Goal: Understand process/instructions

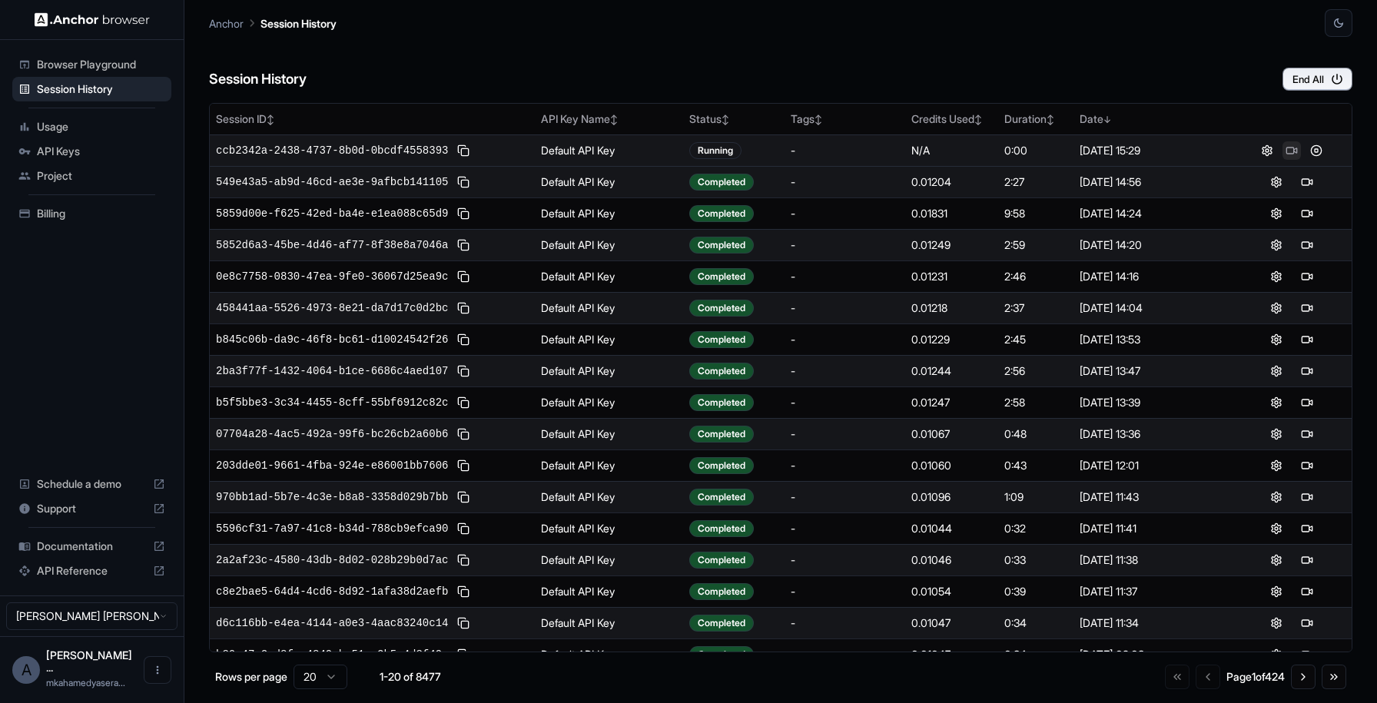
click at [1284, 150] on button at bounding box center [1291, 150] width 18 height 18
click at [1289, 149] on button at bounding box center [1291, 150] width 18 height 18
click at [1298, 182] on button at bounding box center [1307, 182] width 18 height 18
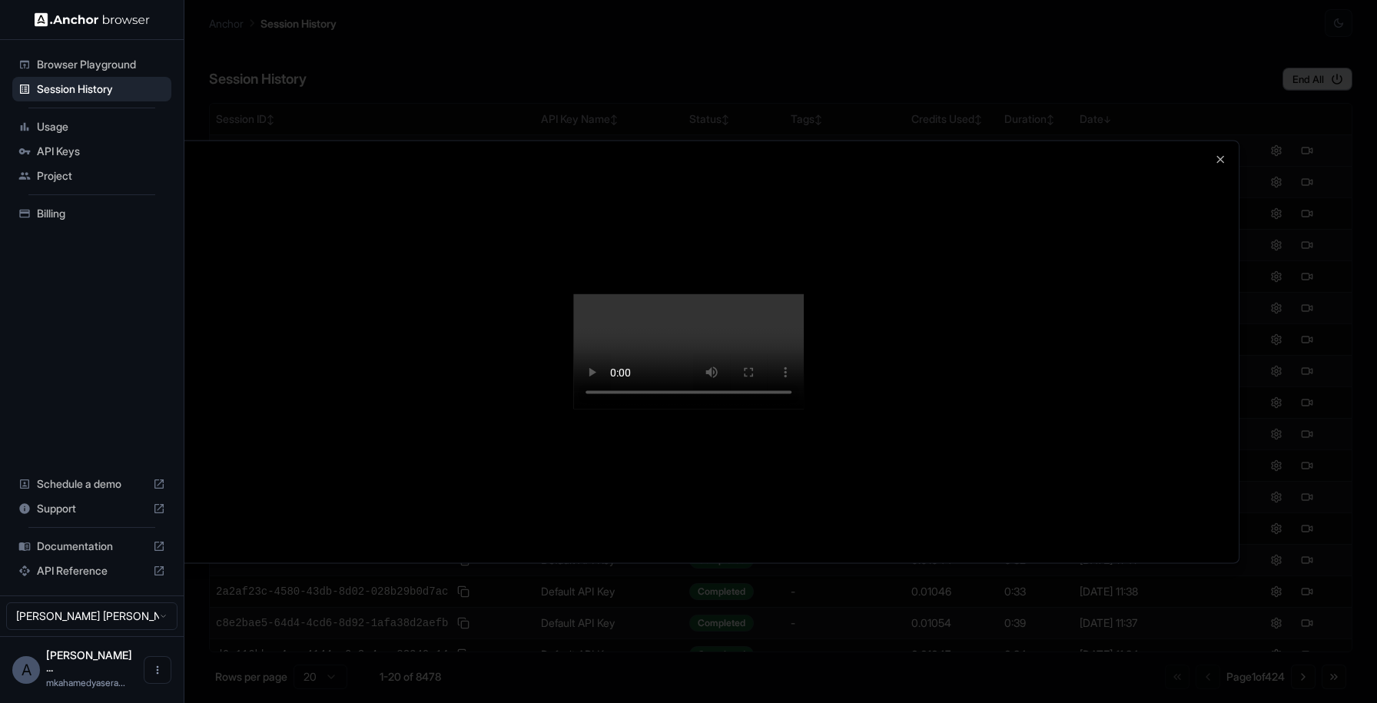
click at [798, 410] on video at bounding box center [688, 351] width 231 height 115
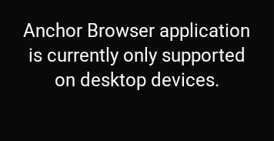
click at [245, 25] on h5 "Anchor Browser application is currently only supported on desktop devices." at bounding box center [136, 55] width 237 height 74
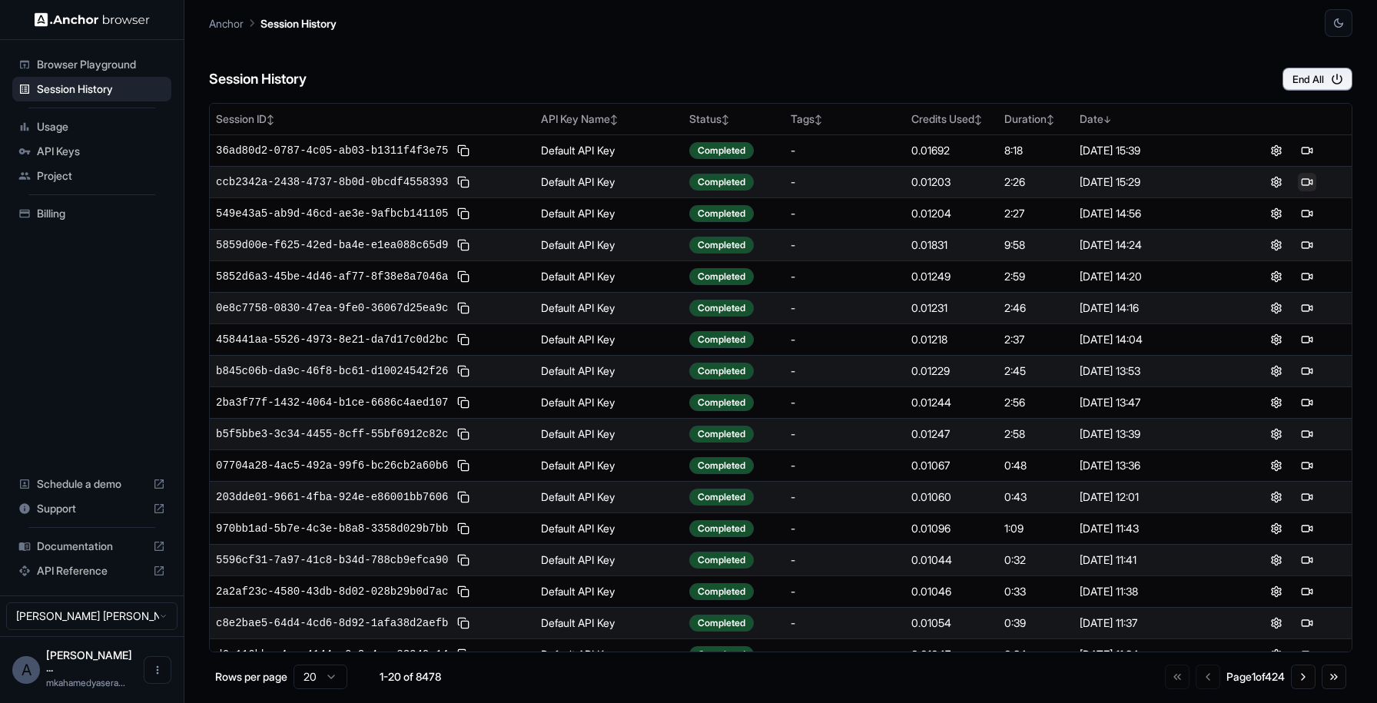
click at [1298, 177] on button at bounding box center [1307, 182] width 18 height 18
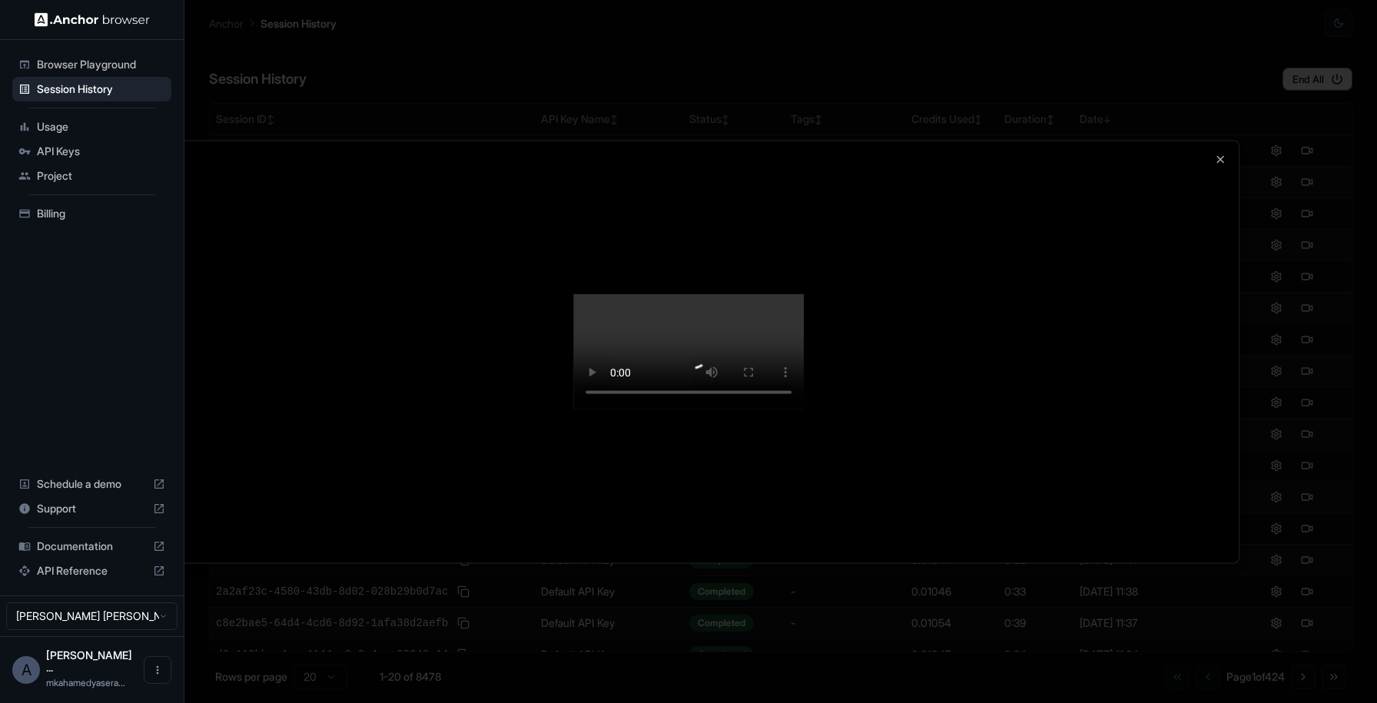
click at [1299, 190] on div at bounding box center [688, 351] width 1377 height 703
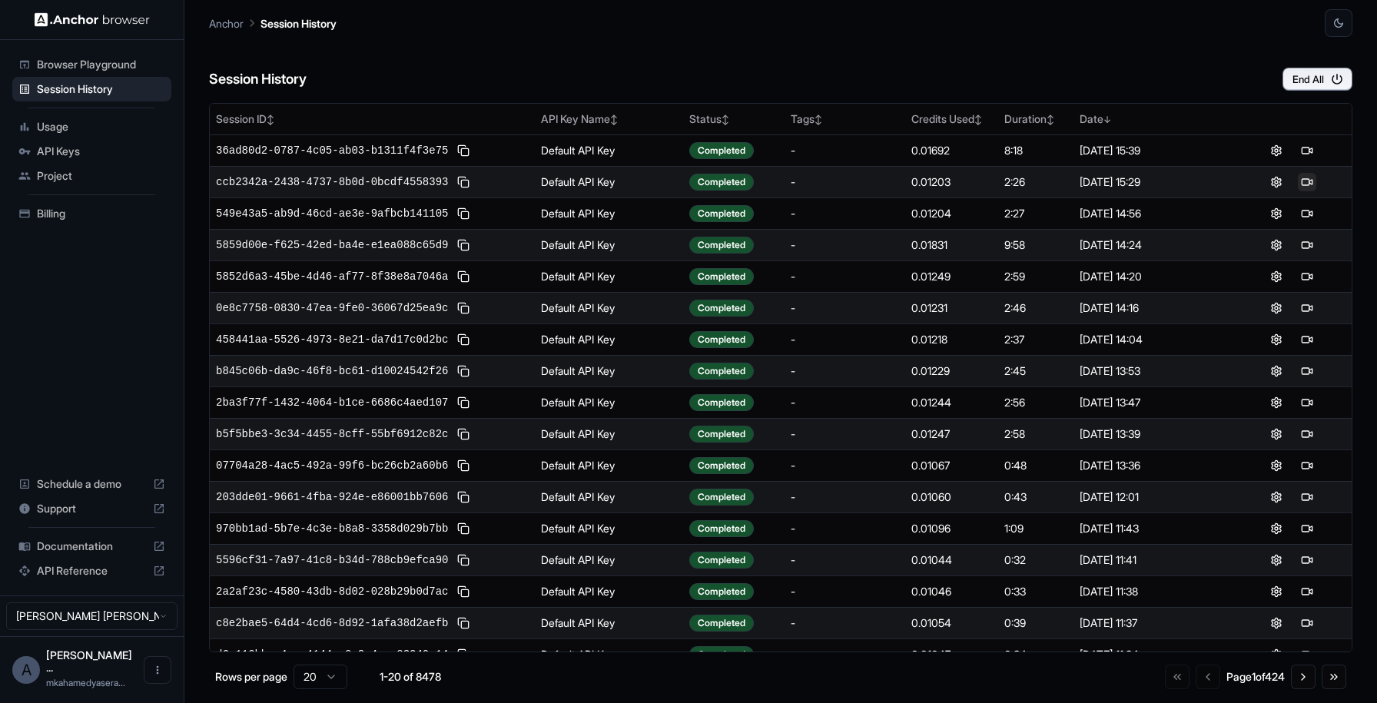
click at [1304, 182] on button at bounding box center [1307, 182] width 18 height 18
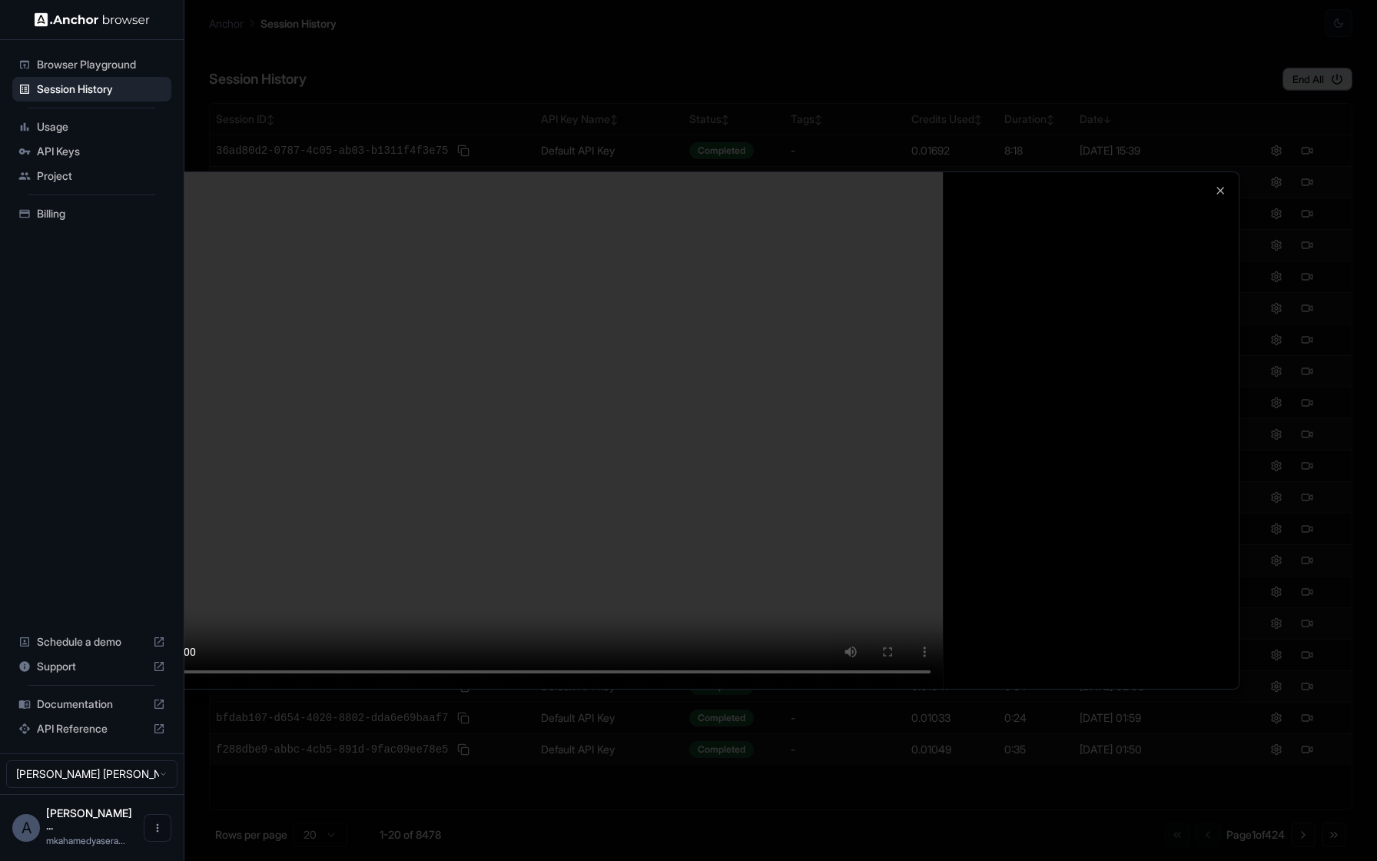
click at [675, 436] on video at bounding box center [688, 430] width 1100 height 516
